Goal: Find specific page/section: Find specific page/section

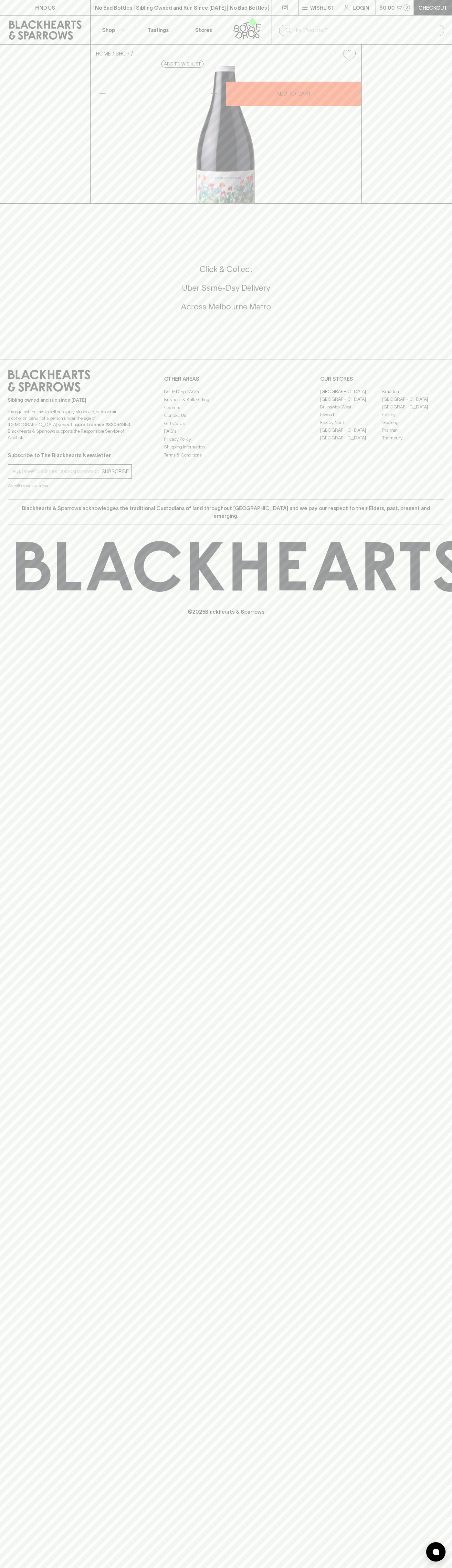
click at [97, 23] on button "Shop" at bounding box center [113, 29] width 45 height 29
click at [448, 98] on div at bounding box center [226, 784] width 452 height 1568
click at [316, 1567] on html "FIND US | No Bad Bottles | Sibling Owned and Run Since [DATE] | No Bad Bottles …" at bounding box center [226, 784] width 452 height 1568
click at [17, 643] on div at bounding box center [226, 784] width 452 height 1568
click at [413, 404] on link "[GEOGRAPHIC_DATA]" at bounding box center [413, 399] width 62 height 8
